Goal: Task Accomplishment & Management: Complete application form

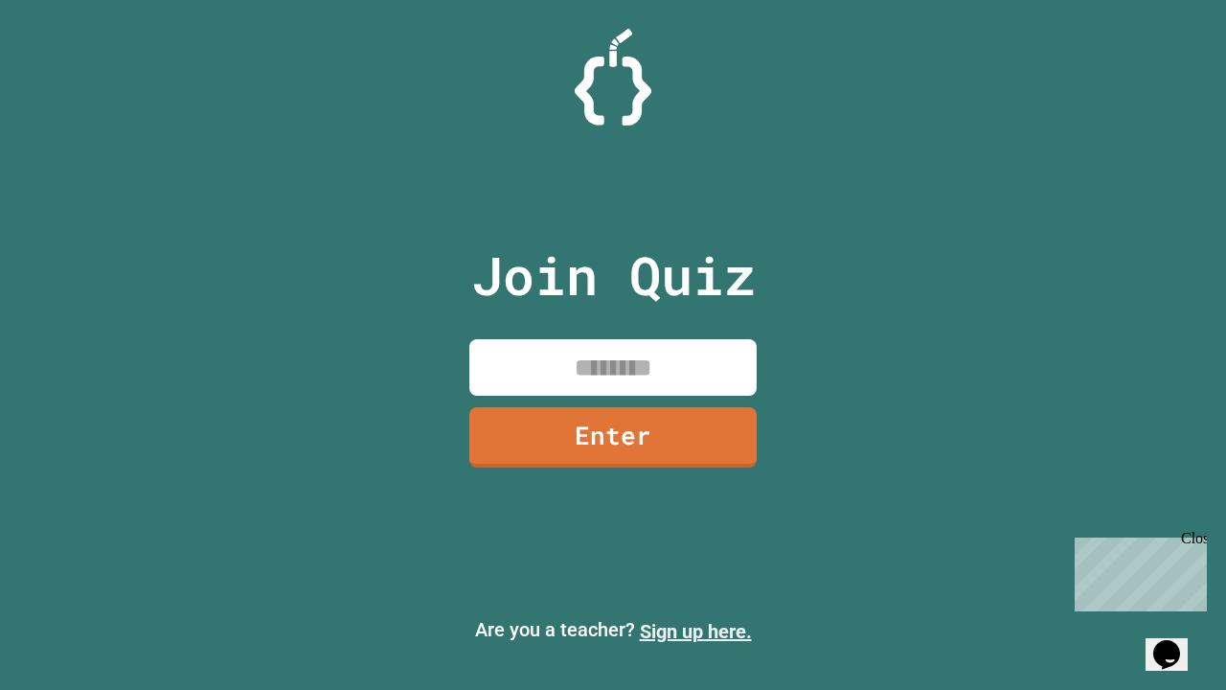
click at [696, 631] on link "Sign up here." at bounding box center [696, 631] width 112 height 23
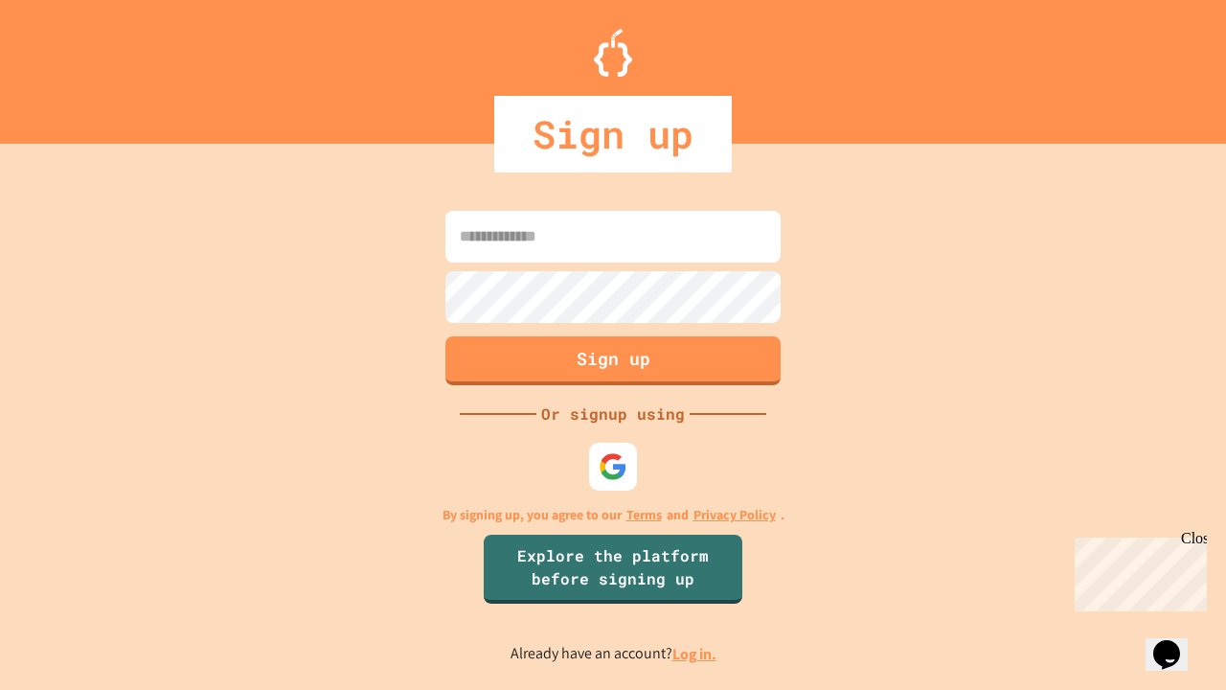
click at [696, 653] on link "Log in." at bounding box center [695, 654] width 44 height 20
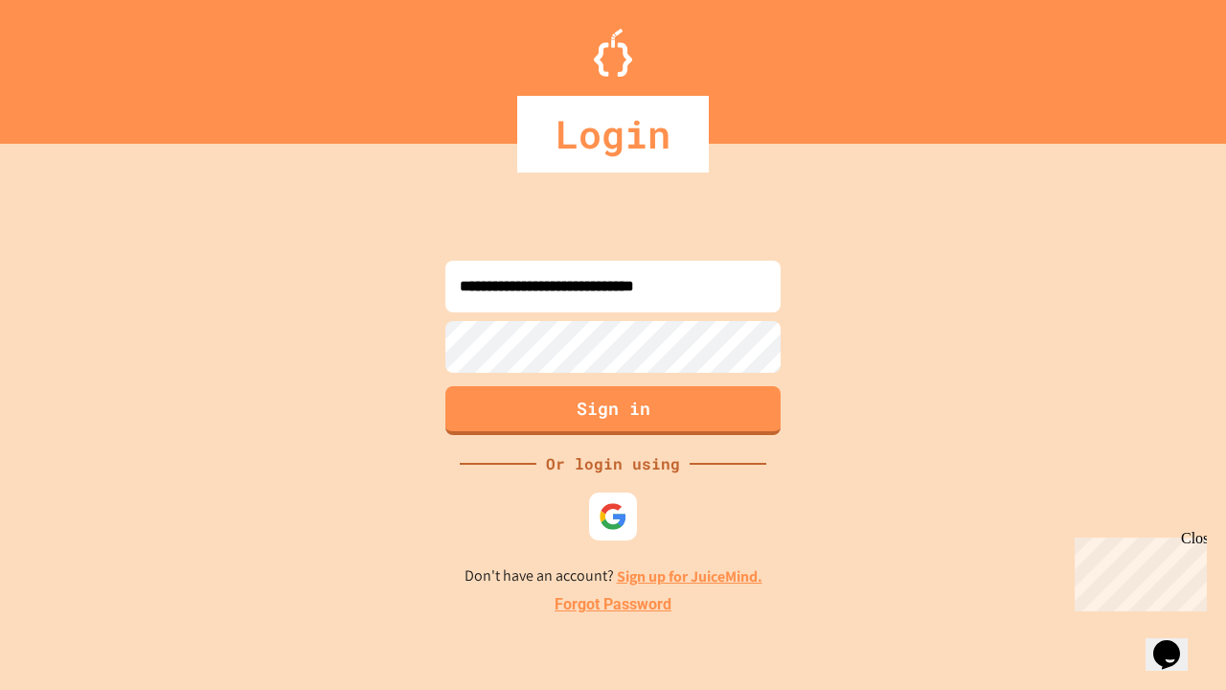
type input "**********"
